Goal: Navigation & Orientation: Find specific page/section

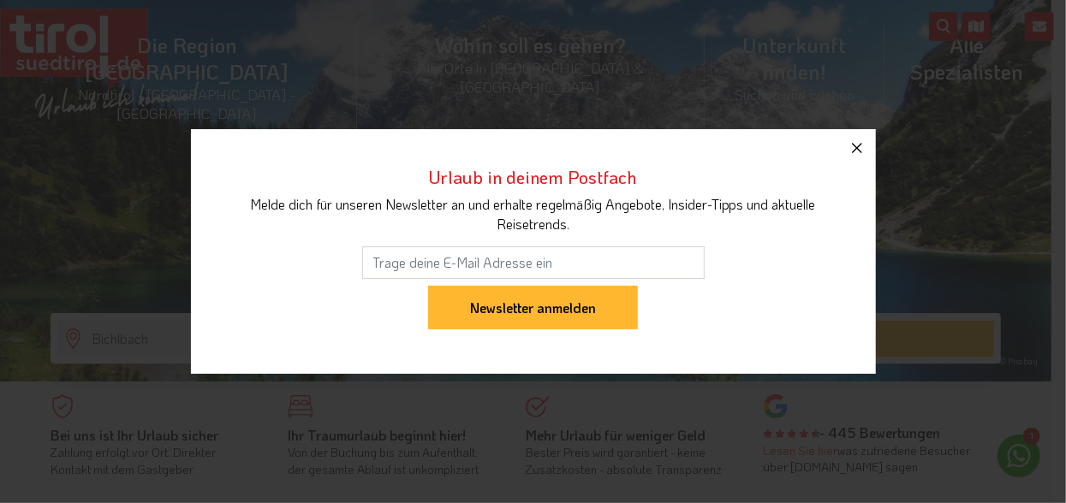
click at [865, 155] on icon "button" at bounding box center [856, 148] width 21 height 21
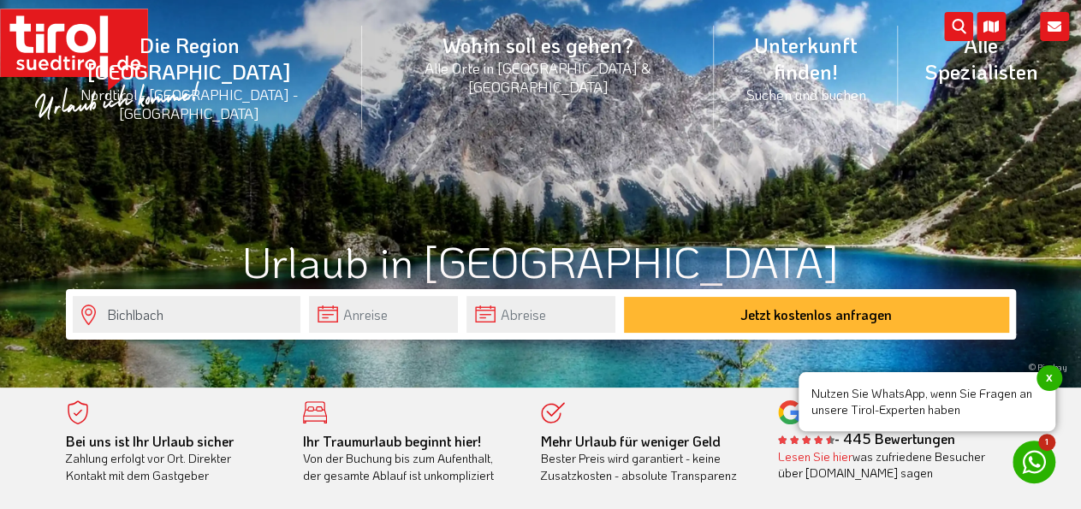
click at [1048, 383] on span "x" at bounding box center [1049, 378] width 26 height 26
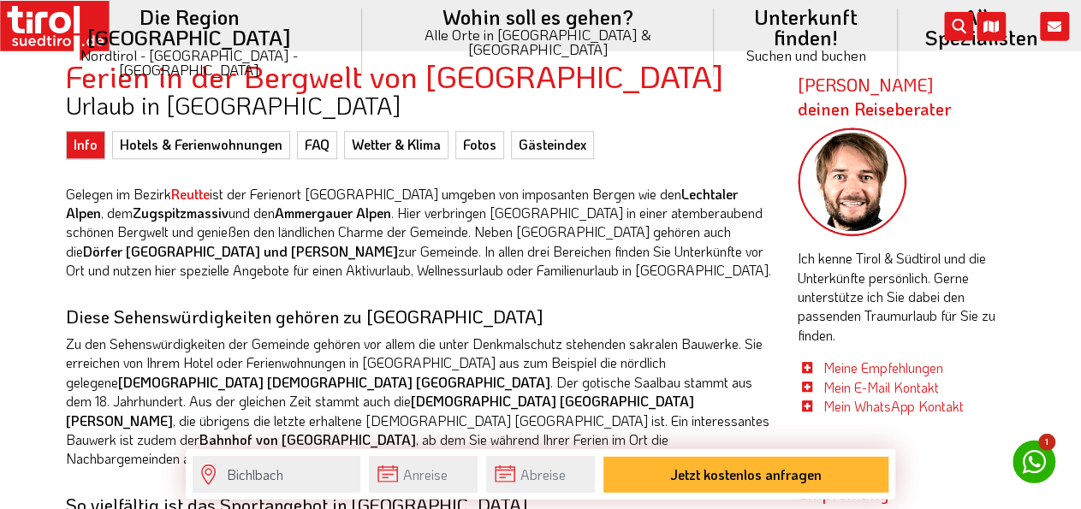
scroll to position [550, 0]
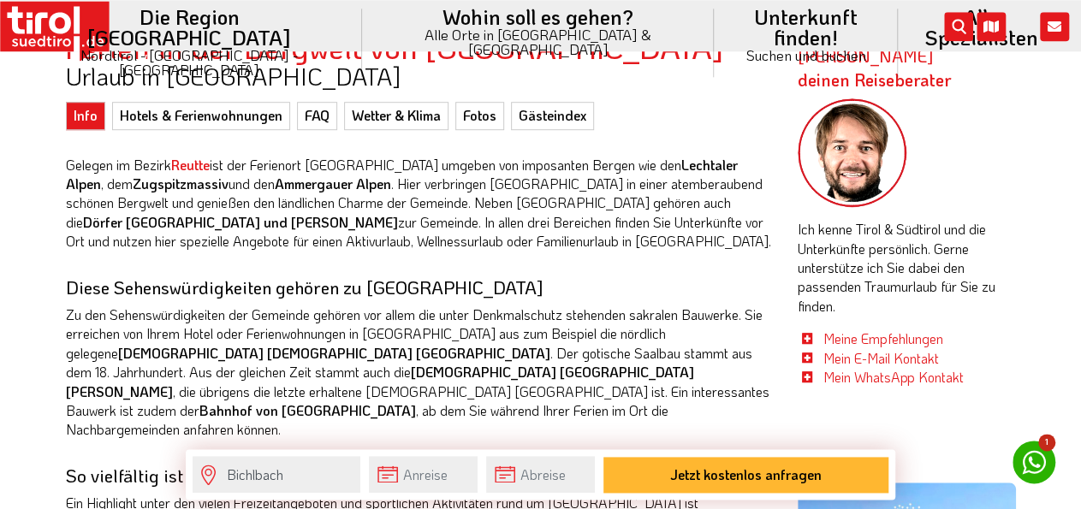
click at [864, 155] on img at bounding box center [853, 153] width 110 height 110
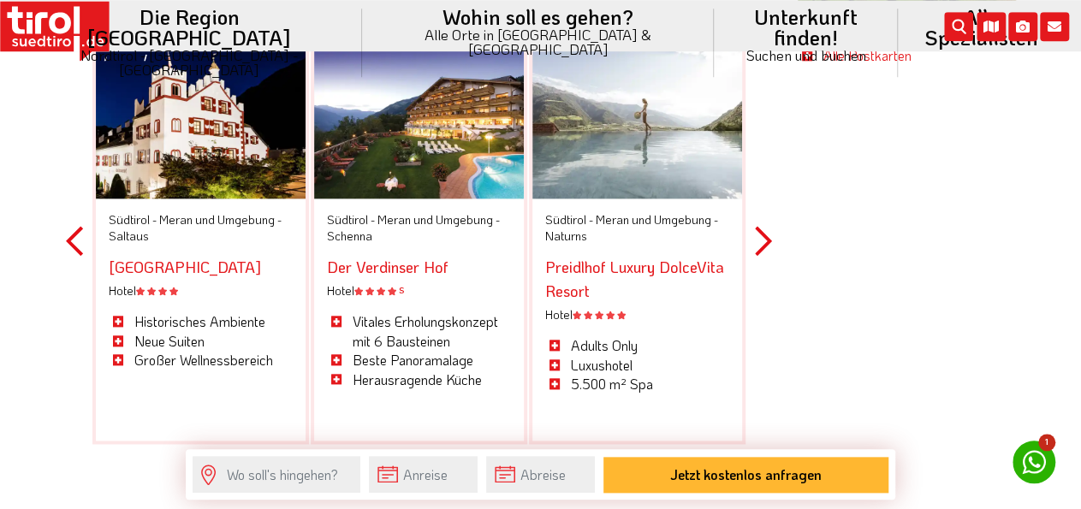
scroll to position [4197, 0]
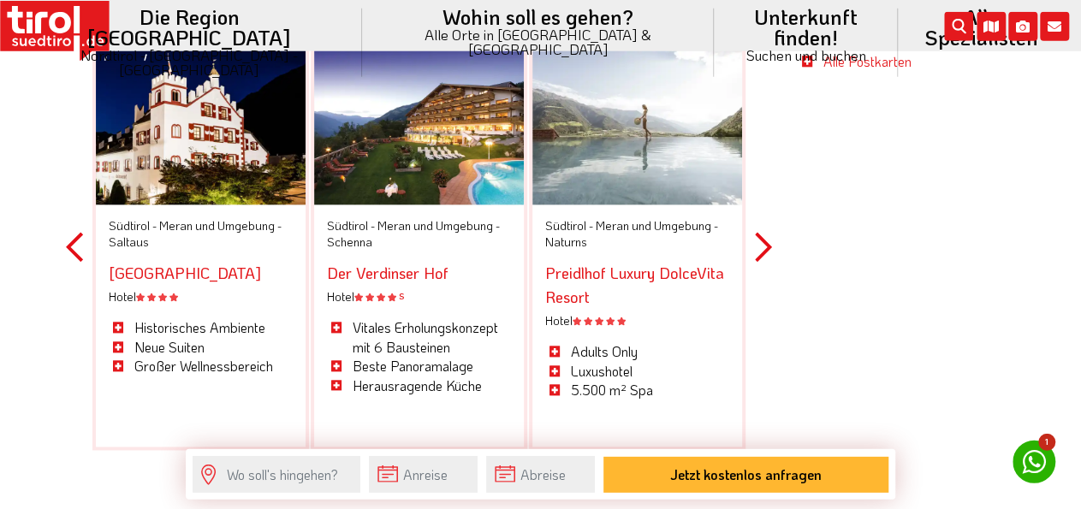
click at [759, 219] on button "Next" at bounding box center [763, 248] width 17 height 502
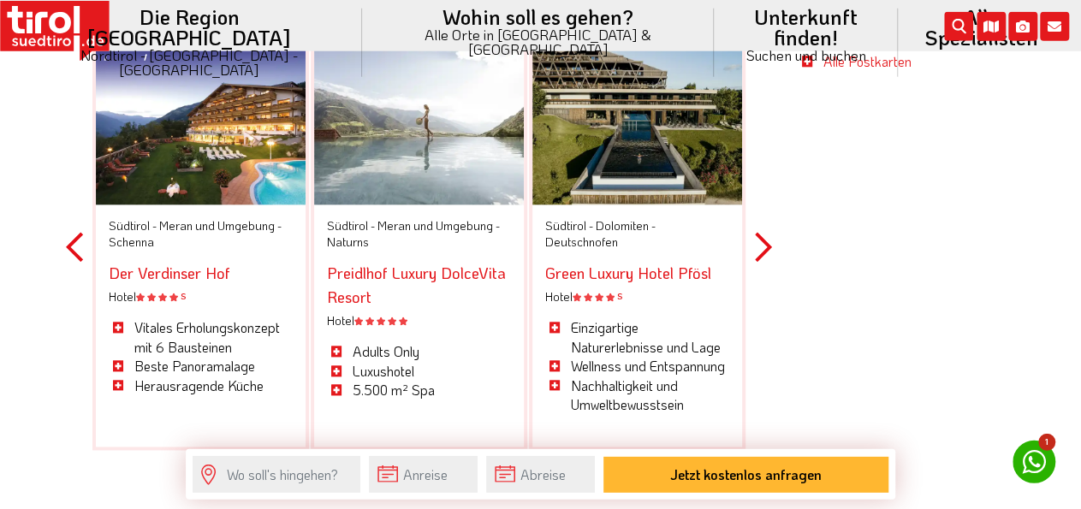
click at [759, 219] on button "Next" at bounding box center [763, 248] width 17 height 502
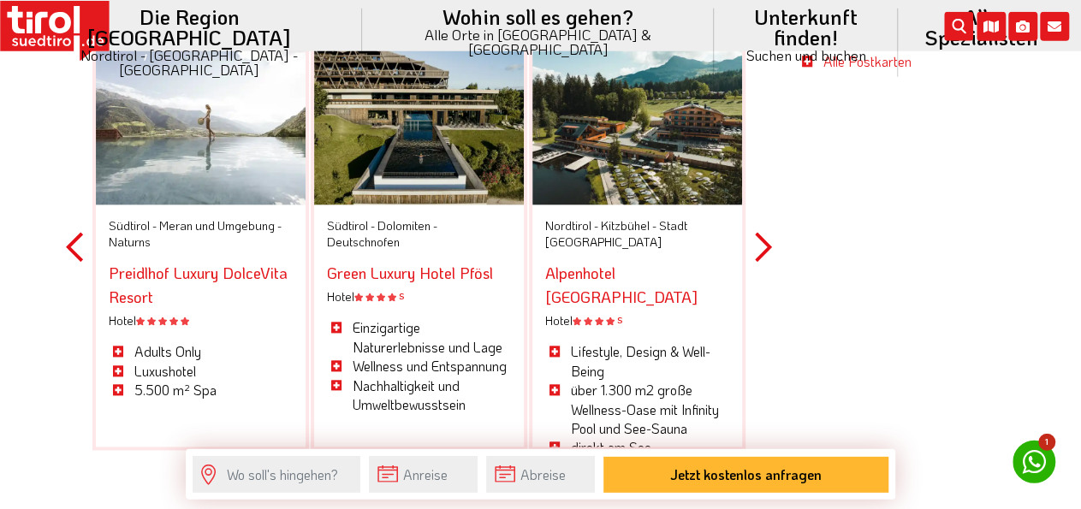
click at [759, 219] on button "Next" at bounding box center [763, 248] width 17 height 502
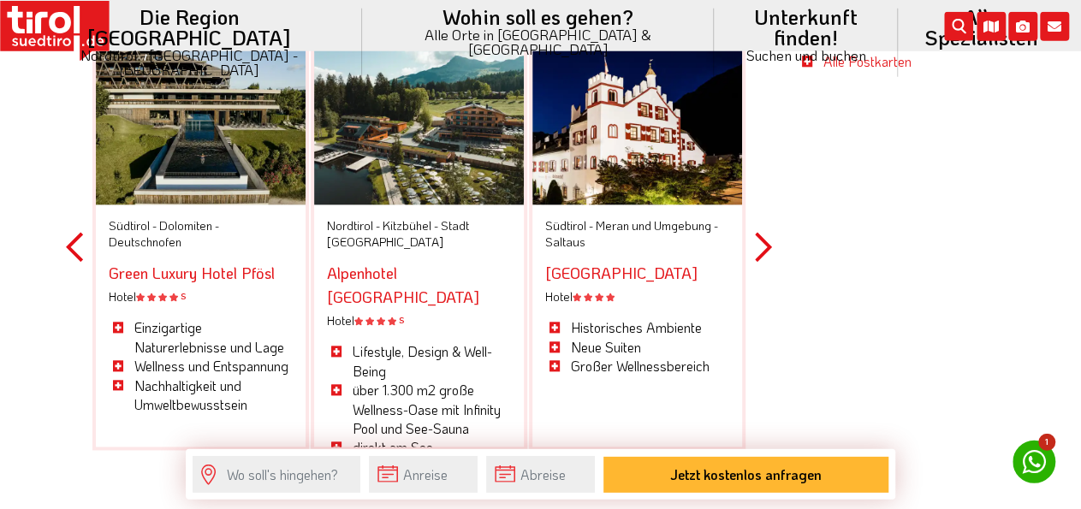
click at [759, 219] on button "Next" at bounding box center [763, 248] width 17 height 502
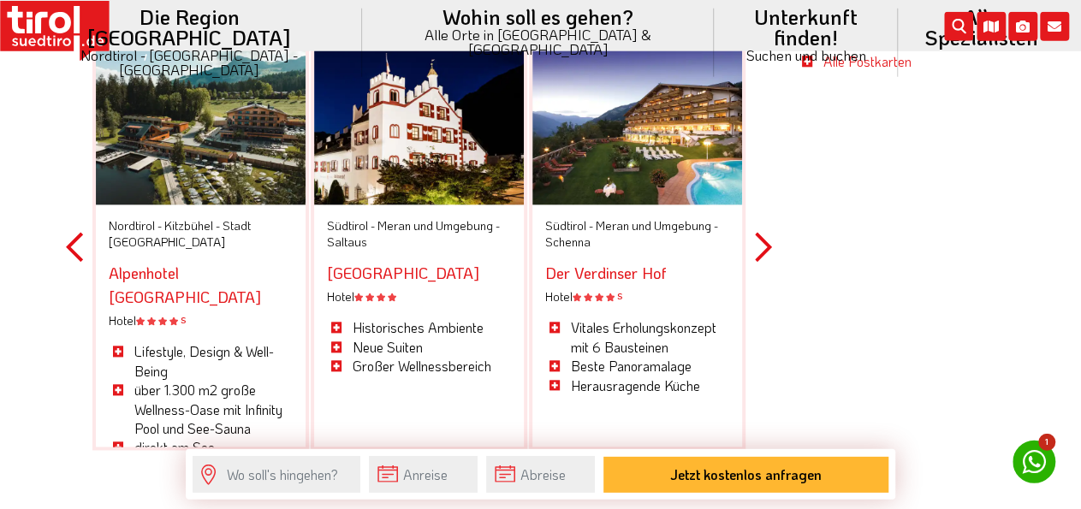
click at [759, 219] on button "Next" at bounding box center [763, 248] width 17 height 502
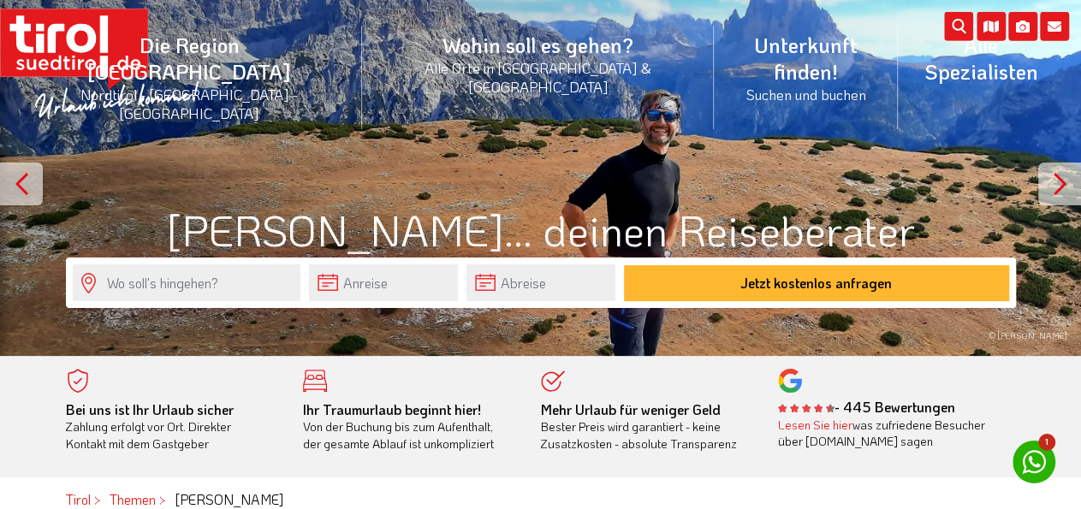
scroll to position [0, 0]
